Goal: Task Accomplishment & Management: Use online tool/utility

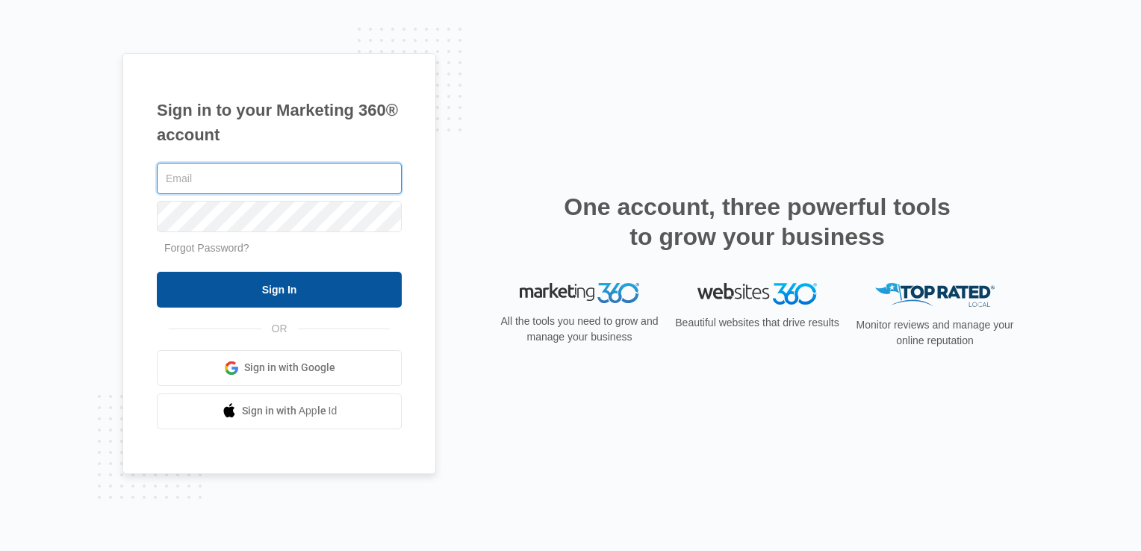
type input "[EMAIL_ADDRESS][PERSON_NAME][DOMAIN_NAME]"
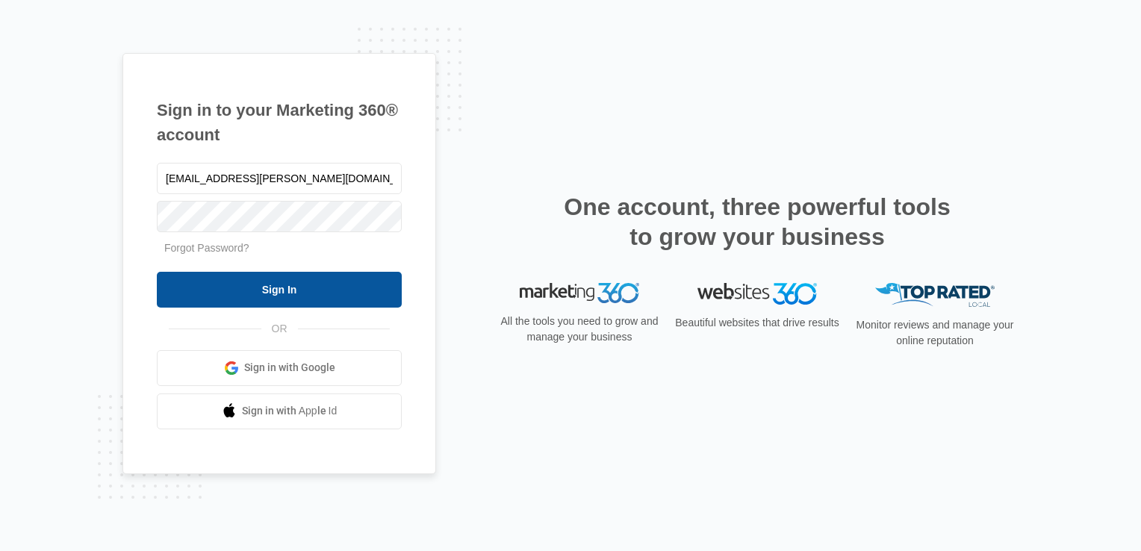
click at [220, 298] on input "Sign In" at bounding box center [279, 290] width 245 height 36
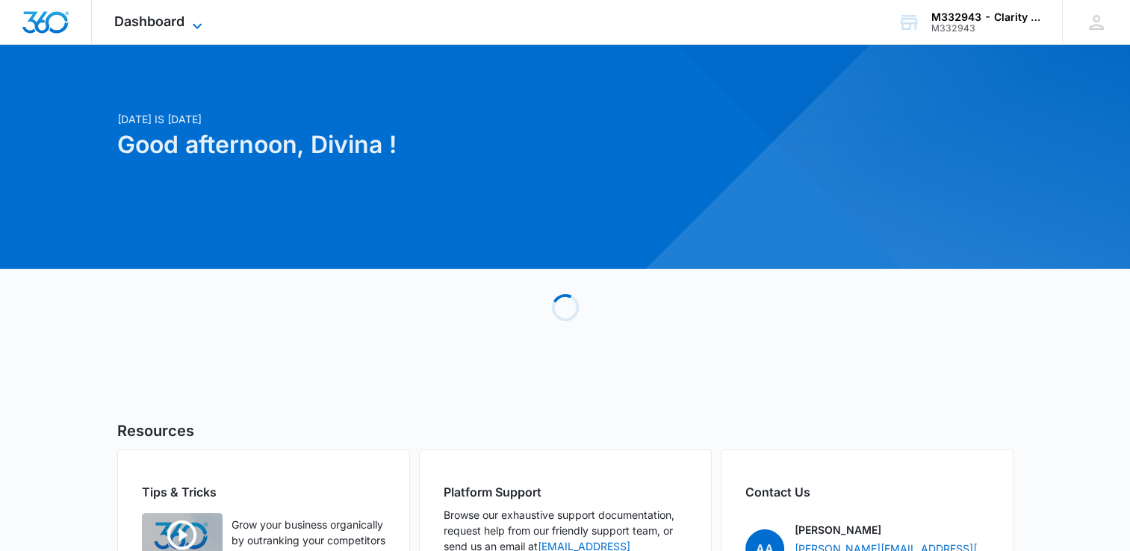
click at [175, 23] on span "Dashboard" at bounding box center [149, 21] width 70 height 16
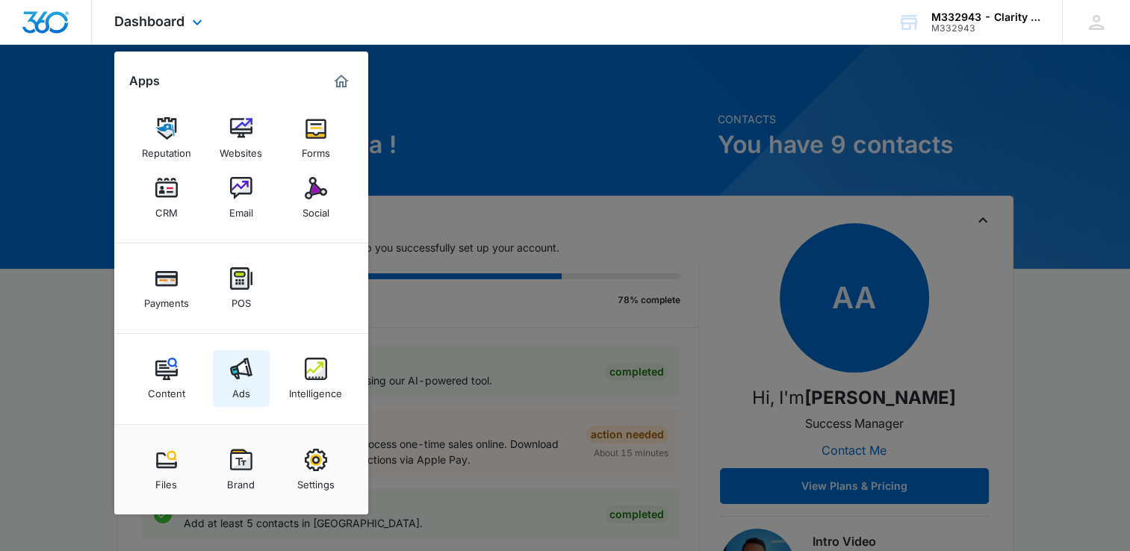
click at [235, 388] on div "Ads" at bounding box center [241, 389] width 18 height 19
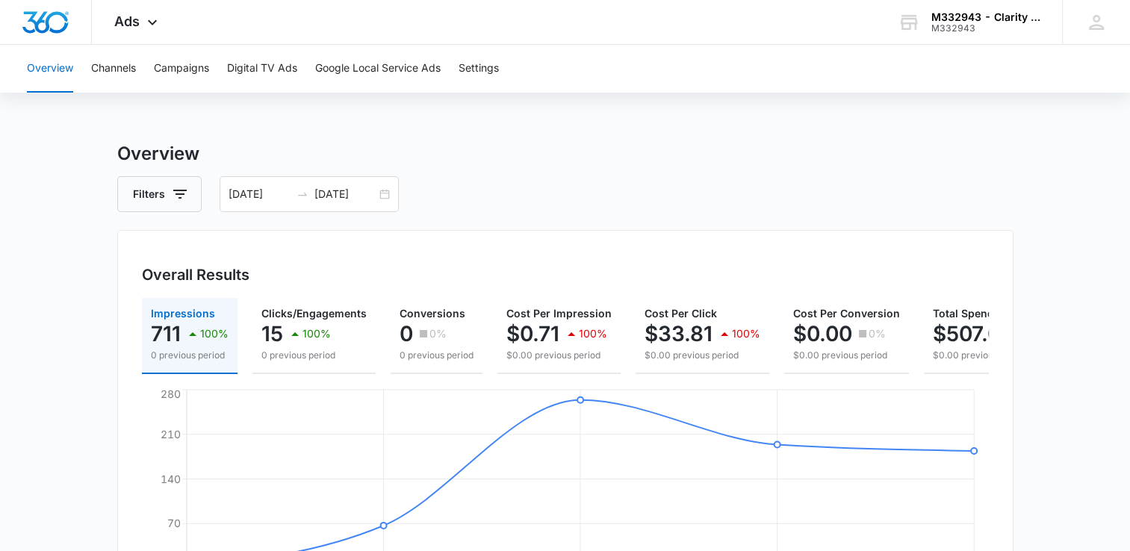
scroll to position [0, 81]
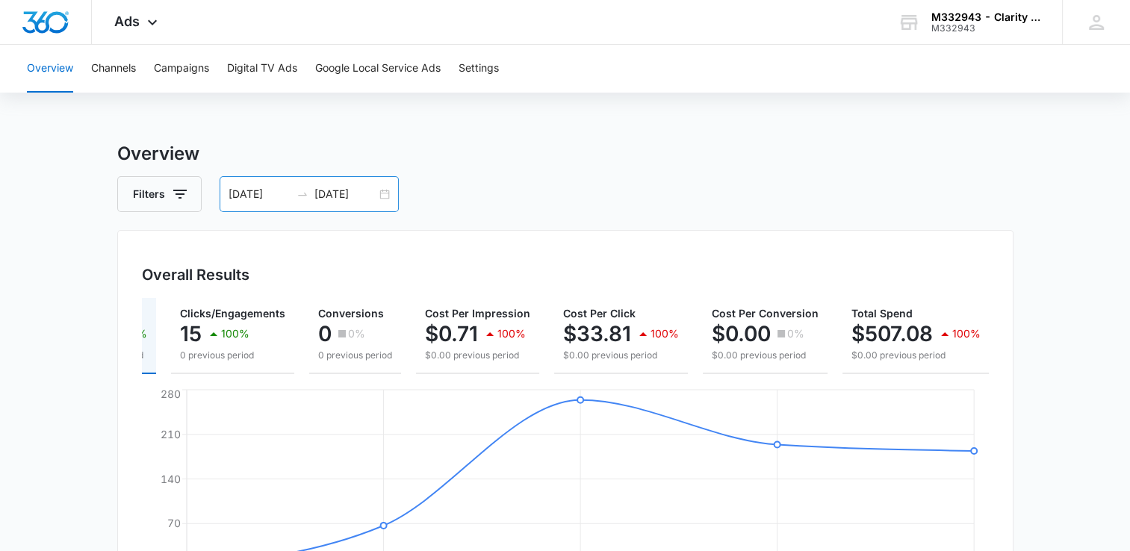
click at [385, 193] on div "[DATE] [DATE]" at bounding box center [309, 194] width 179 height 36
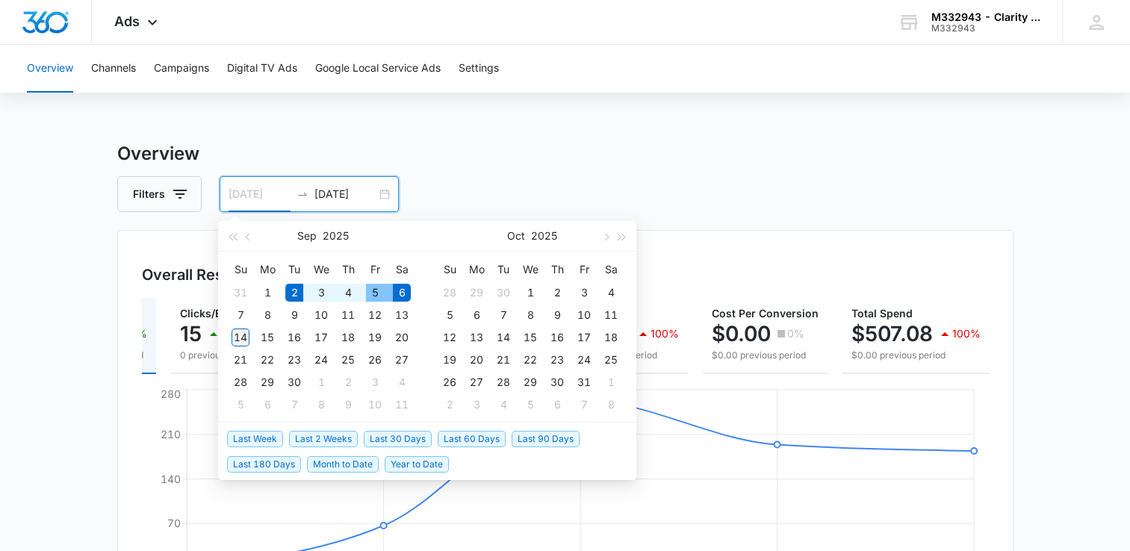
type input "[DATE]"
click at [237, 336] on div "14" at bounding box center [240, 338] width 18 height 18
type input "[DATE]"
click at [296, 291] on table "Su Mo Tu We Th Fr Sa 31 1 2 3 4 5 6 7 8 9 10 11 12 13 14 15 16 17 18 19 20 21 2…" at bounding box center [321, 337] width 188 height 158
click at [232, 189] on div "[DATE]" at bounding box center [309, 194] width 179 height 36
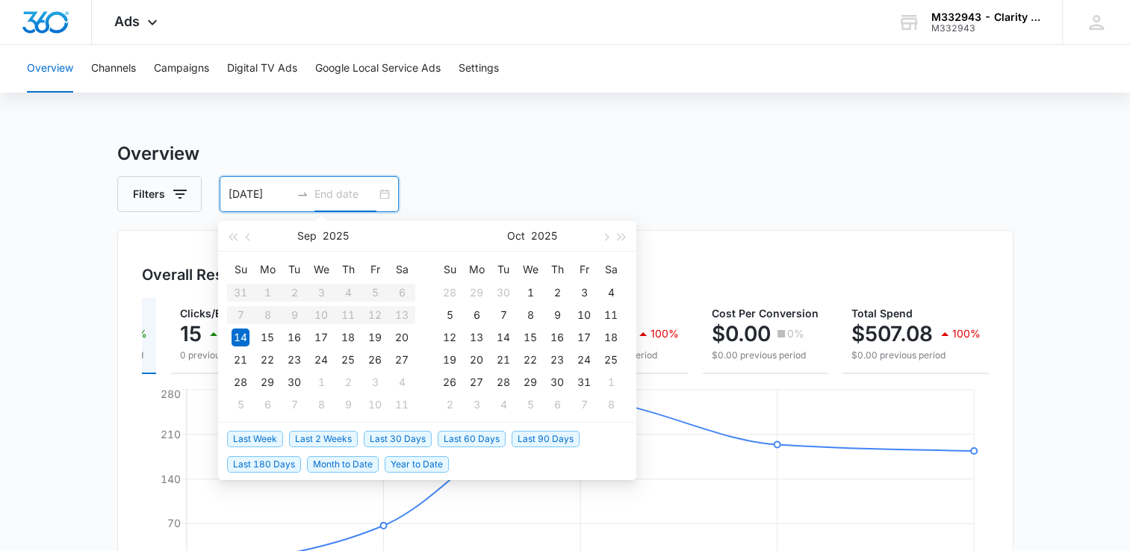
click at [233, 197] on input "09/14/2025" at bounding box center [259, 194] width 62 height 16
type input "09/02/2025"
click at [293, 290] on div "2" at bounding box center [294, 293] width 18 height 18
type input "09/08/2025"
type input "09/02/2025"
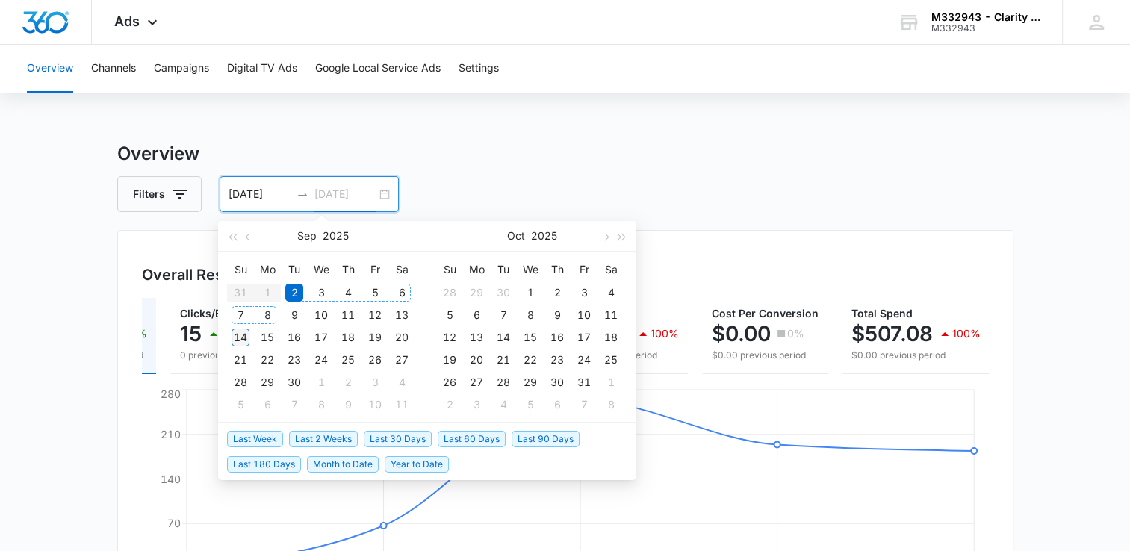
type input "09/14/2025"
click at [236, 335] on div "14" at bounding box center [240, 338] width 18 height 18
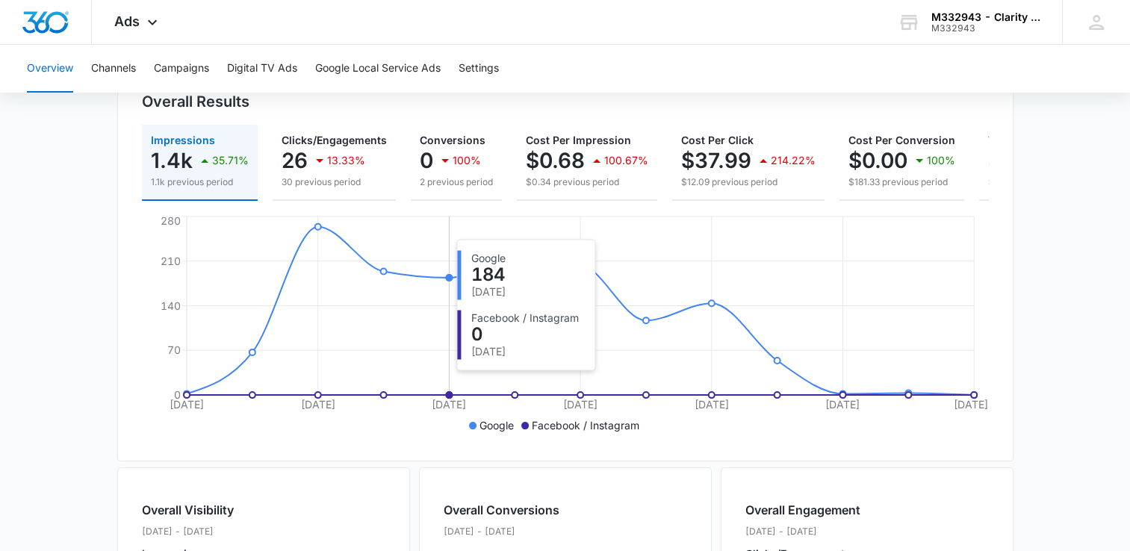
scroll to position [149, 0]
